Goal: Information Seeking & Learning: Learn about a topic

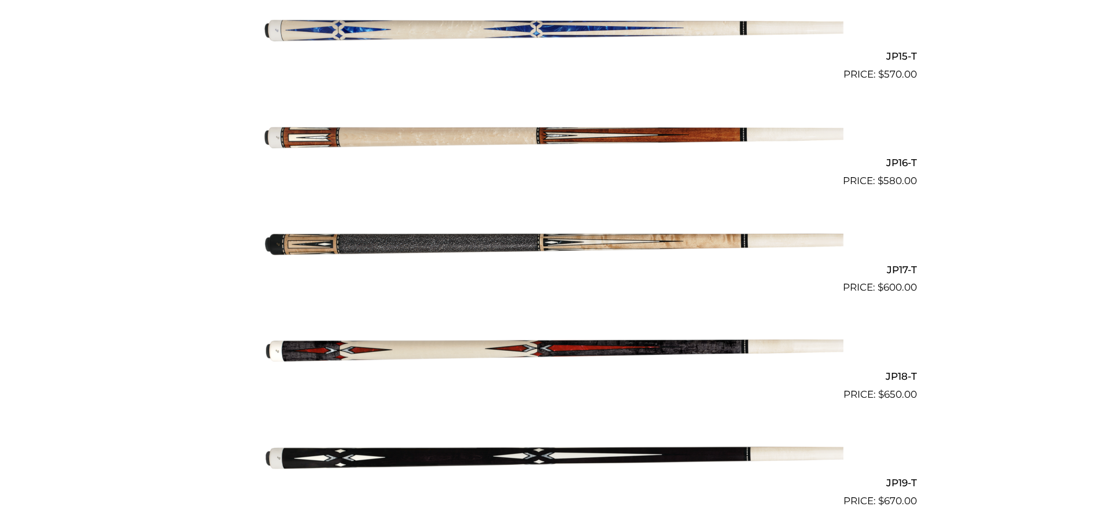
scroll to position [1888, 0]
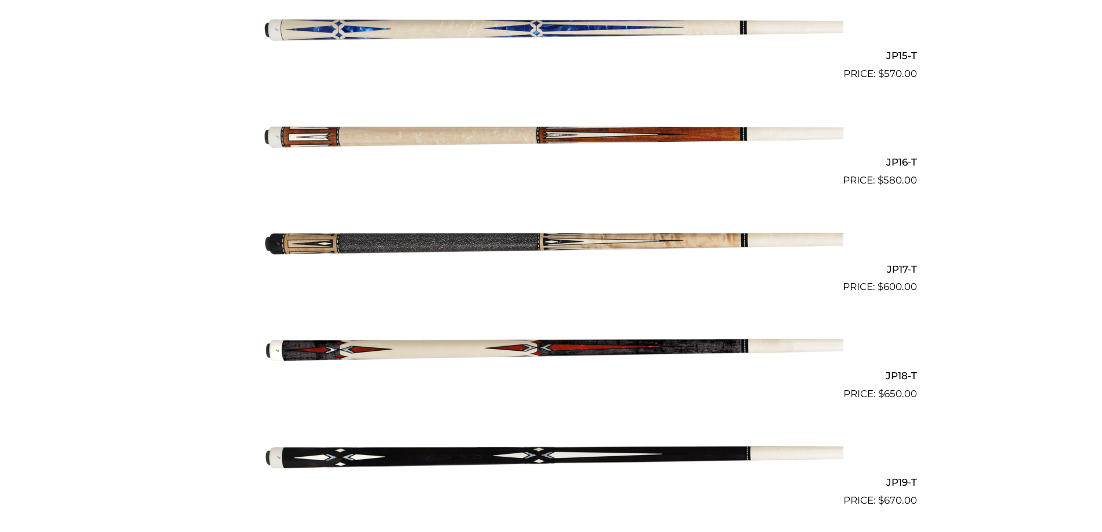
click at [393, 241] on img at bounding box center [551, 241] width 584 height 97
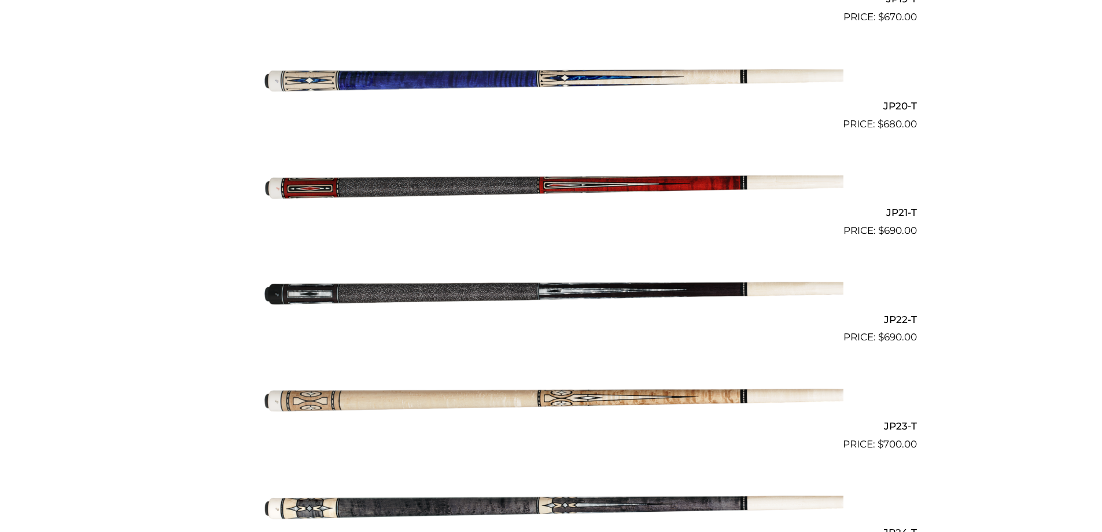
scroll to position [2368, 0]
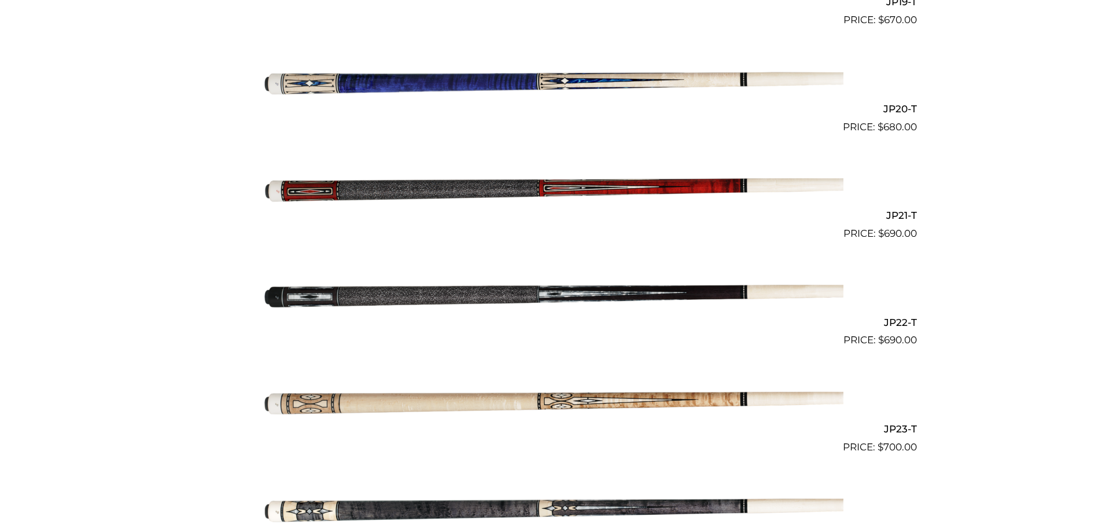
click at [341, 186] on img at bounding box center [551, 187] width 584 height 97
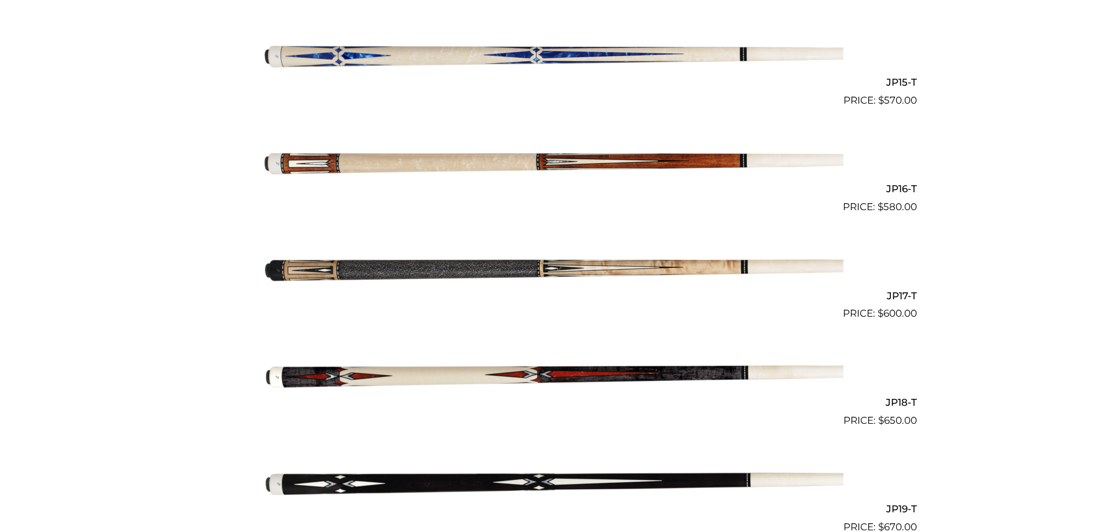
scroll to position [1861, 0]
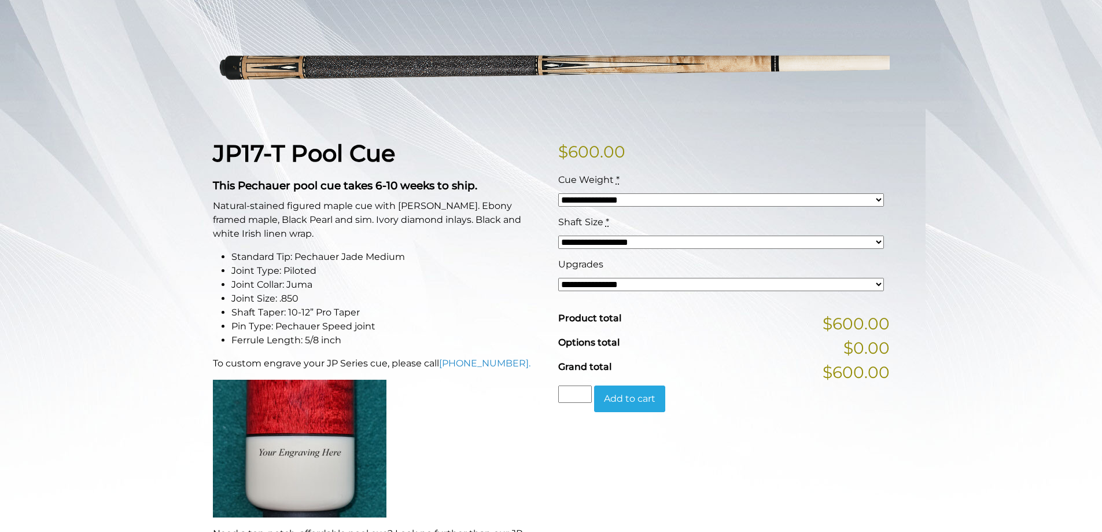
scroll to position [174, 0]
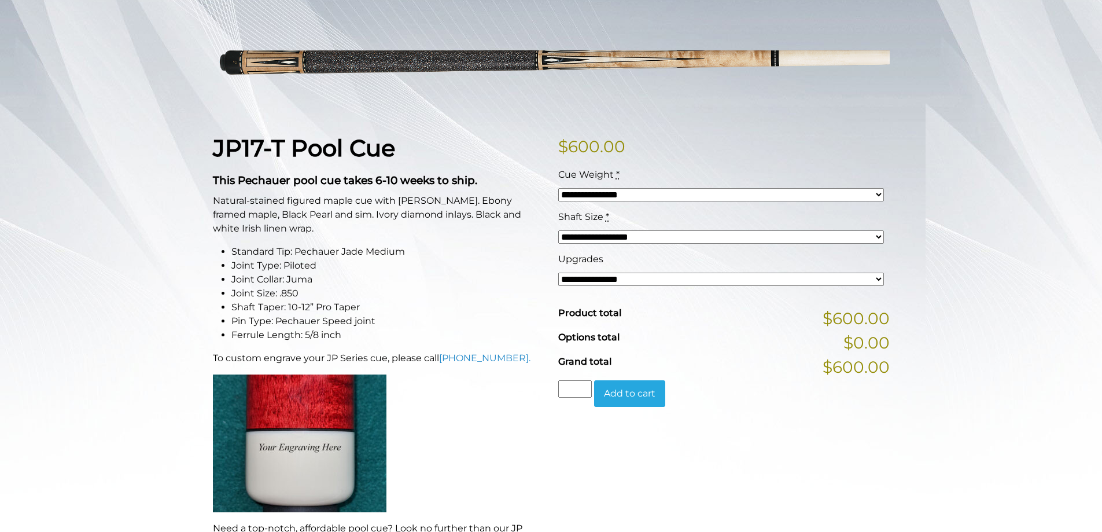
click at [620, 277] on select "**********" at bounding box center [721, 278] width 326 height 13
click at [423, 190] on div "JP17-T Pool Cue This Pechauer pool cue takes 6-10 weeks to ship. Natural-staine…" at bounding box center [378, 431] width 345 height 594
drag, startPoint x: 394, startPoint y: 178, endPoint x: 374, endPoint y: 183, distance: 21.1
click at [374, 183] on strong "This Pechauer pool cue takes 6-10 weeks to ship." at bounding box center [345, 180] width 264 height 13
drag, startPoint x: 401, startPoint y: 179, endPoint x: 434, endPoint y: 182, distance: 33.7
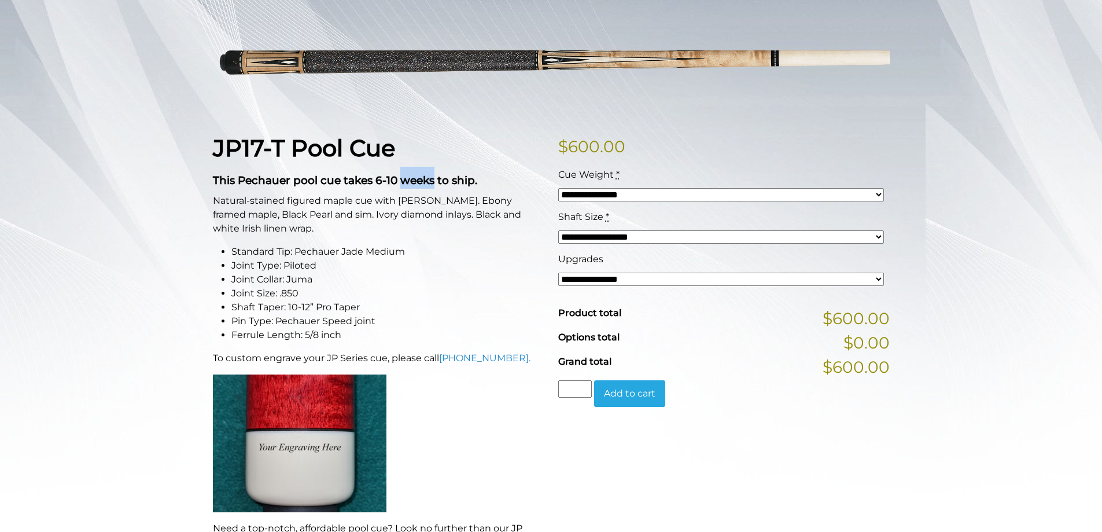
click at [434, 182] on strong "This Pechauer pool cue takes 6-10 weeks to ship." at bounding box center [345, 180] width 264 height 13
click at [464, 210] on p "Natural-stained figured maple cue with [PERSON_NAME]. Ebony framed maple, Black…" at bounding box center [378, 215] width 331 height 42
click at [475, 213] on p "Natural-stained figured maple cue with [PERSON_NAME]. Ebony framed maple, Black…" at bounding box center [378, 215] width 331 height 42
click at [474, 200] on p "Natural-stained figured maple cue with [PERSON_NAME]. Ebony framed maple, Black…" at bounding box center [378, 215] width 331 height 42
click at [461, 201] on p "Natural-stained figured maple cue with [PERSON_NAME]. Ebony framed maple, Black…" at bounding box center [378, 215] width 331 height 42
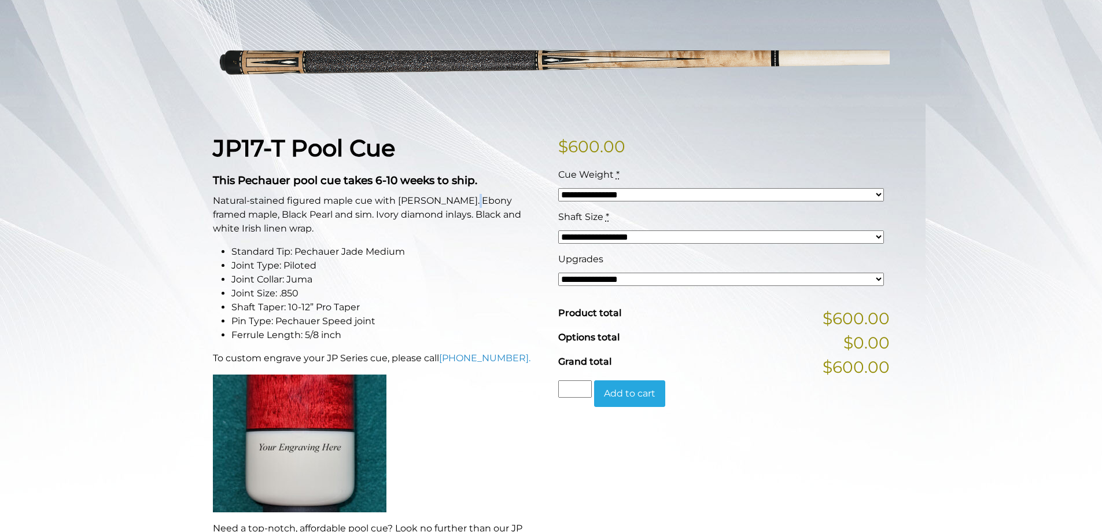
click at [466, 200] on p "Natural-stained figured maple cue with [PERSON_NAME]. Ebony framed maple, Black…" at bounding box center [378, 215] width 331 height 42
click at [450, 201] on p "Natural-stained figured maple cue with [PERSON_NAME]. Ebony framed maple, Black…" at bounding box center [378, 215] width 331 height 42
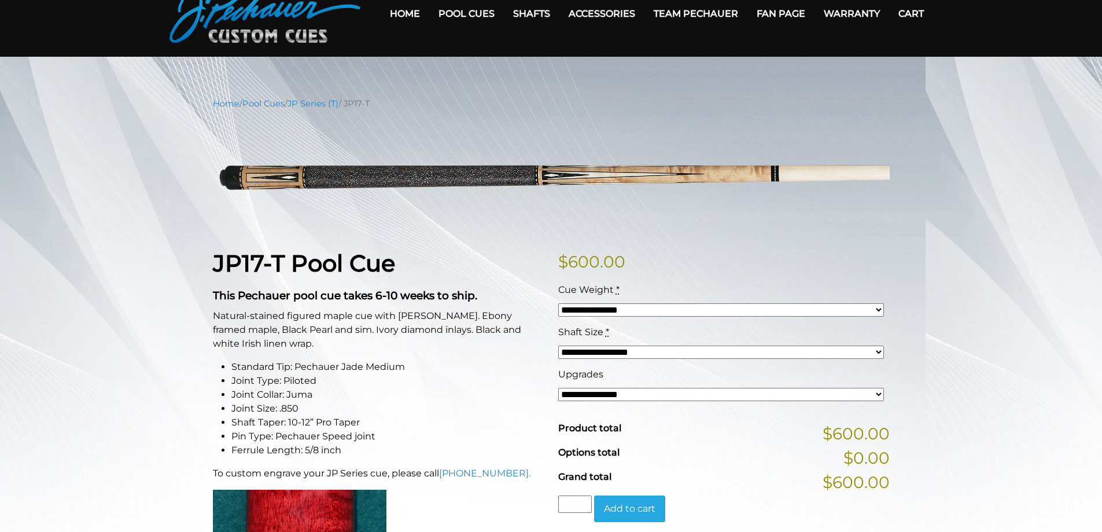
scroll to position [58, 0]
